Goal: Transaction & Acquisition: Purchase product/service

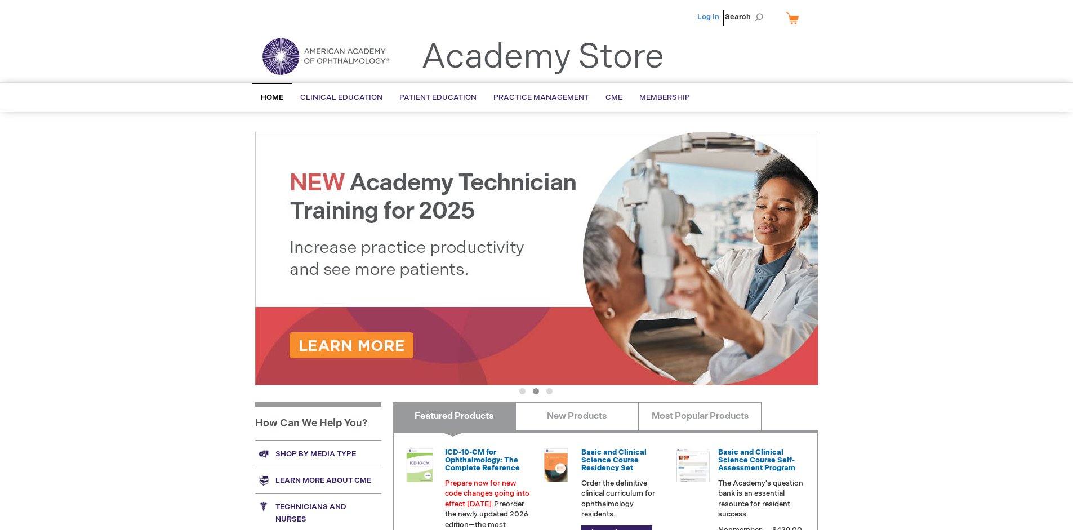
click at [709, 17] on link "Log In" at bounding box center [708, 16] width 22 height 9
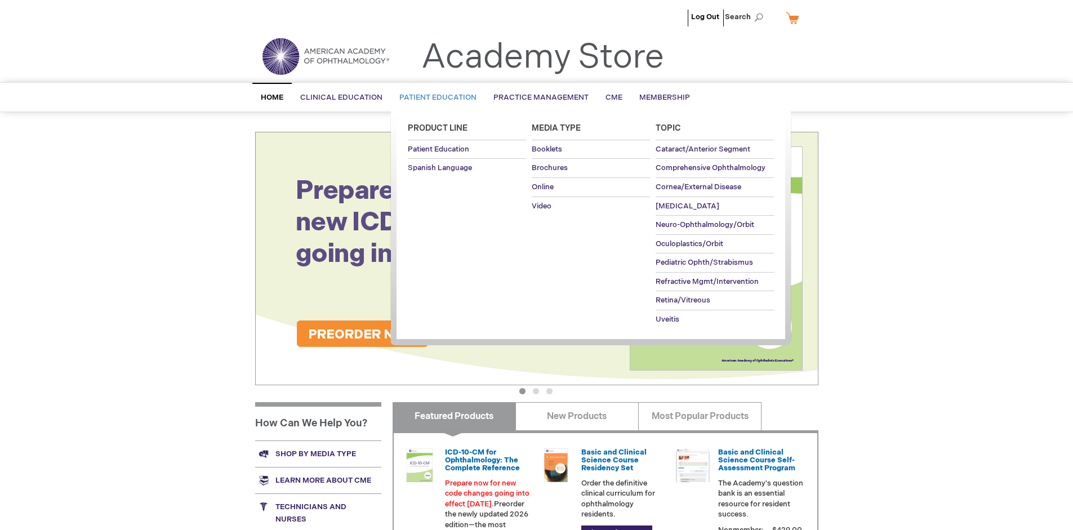
click at [435, 97] on span "Patient Education" at bounding box center [437, 97] width 77 height 9
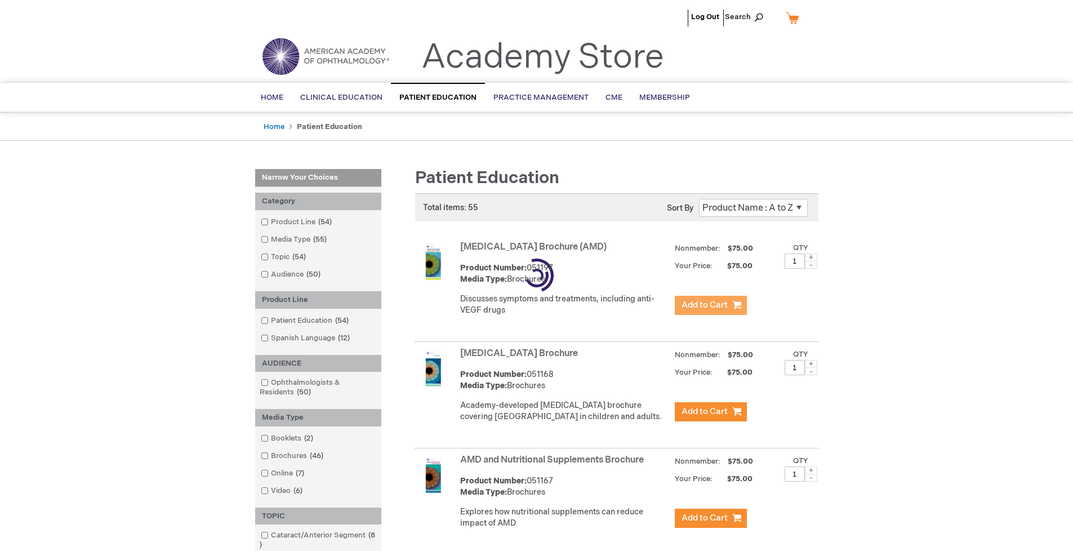
click at [710, 305] on span "Add to Cart" at bounding box center [705, 305] width 46 height 11
